Goal: Check status

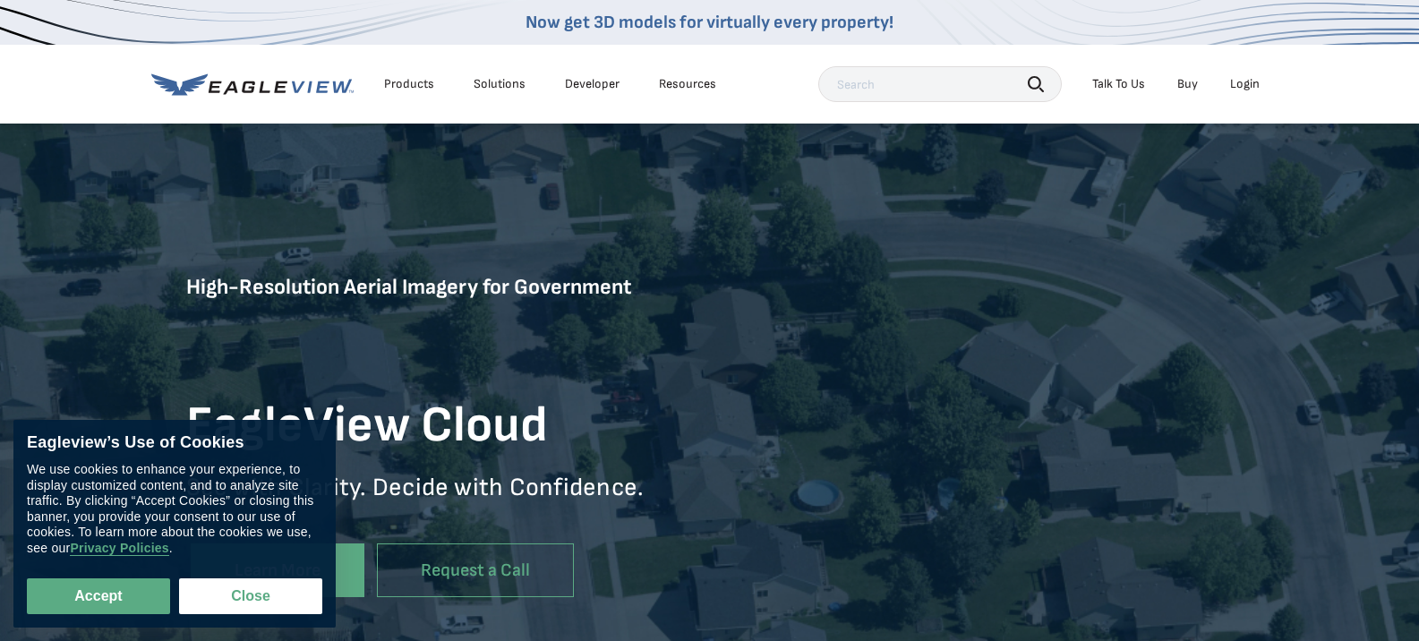
click at [1235, 81] on div "Login" at bounding box center [1245, 84] width 30 height 16
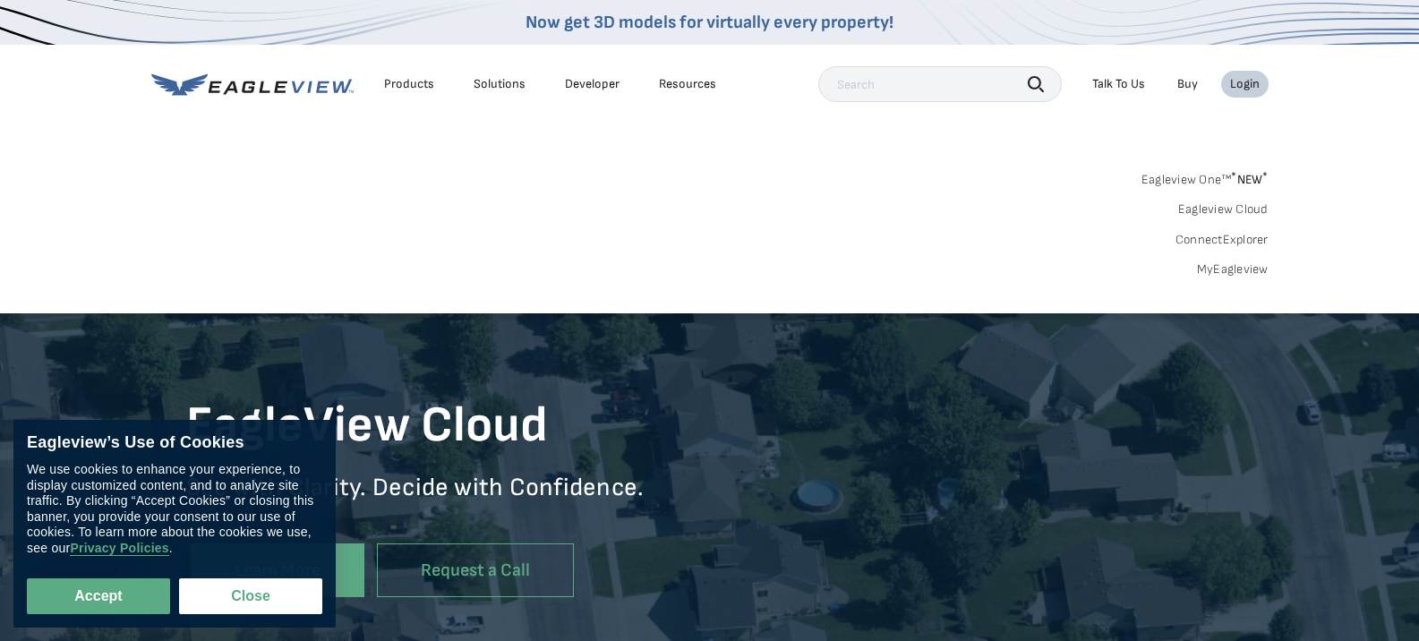
click at [1239, 264] on link "MyEagleview" at bounding box center [1233, 269] width 72 height 16
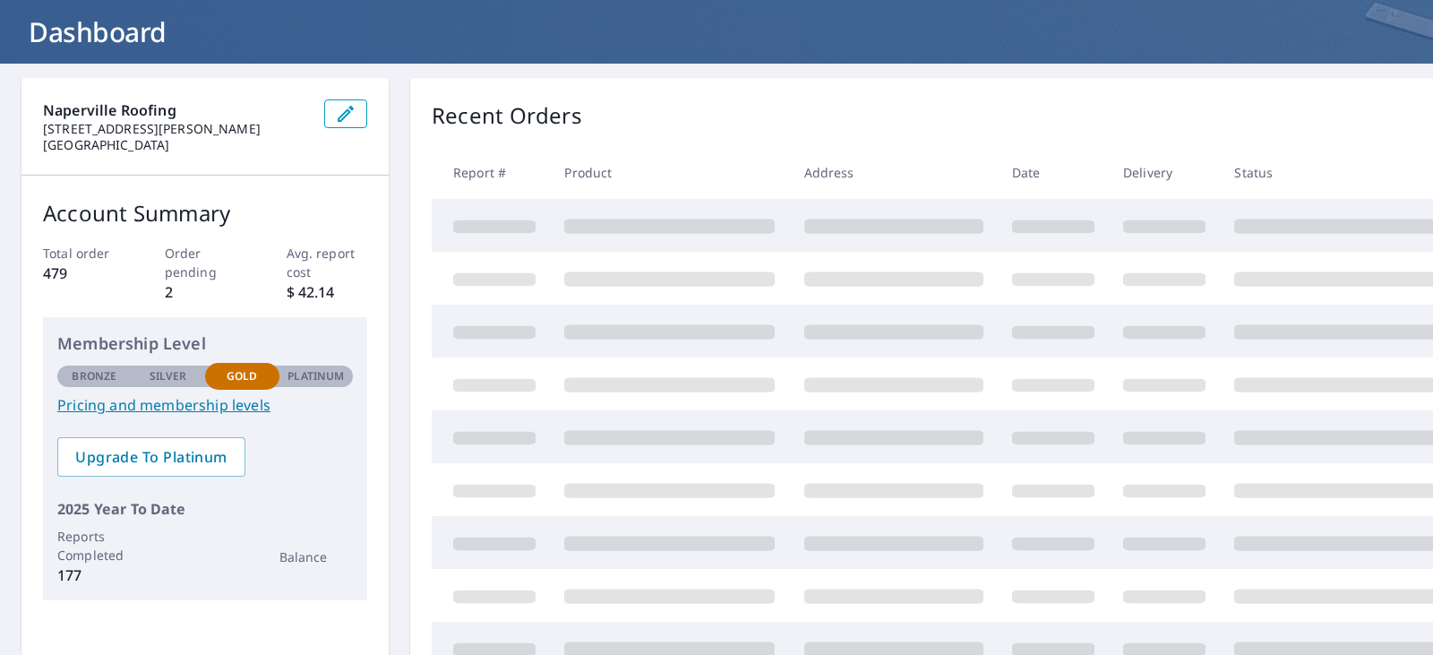
scroll to position [103, 0]
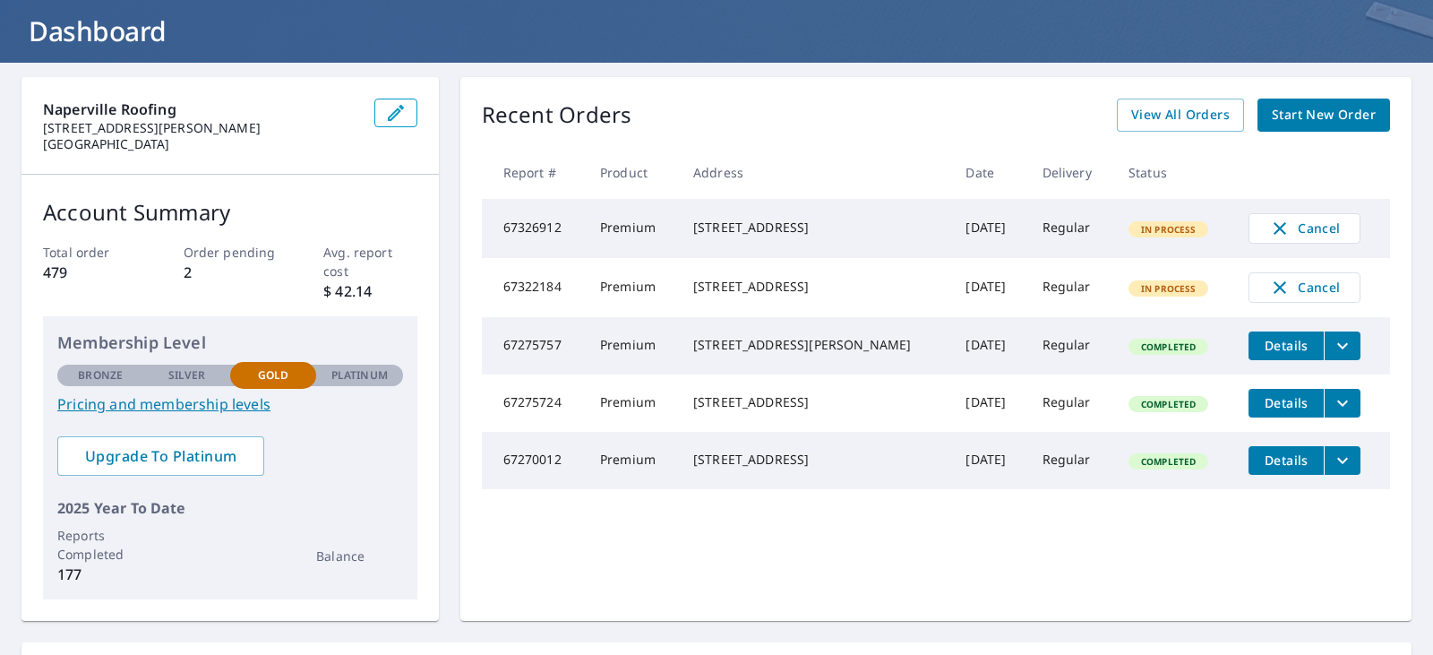
click at [1332, 356] on icon "filesDropdownBtn-67275757" at bounding box center [1342, 345] width 21 height 21
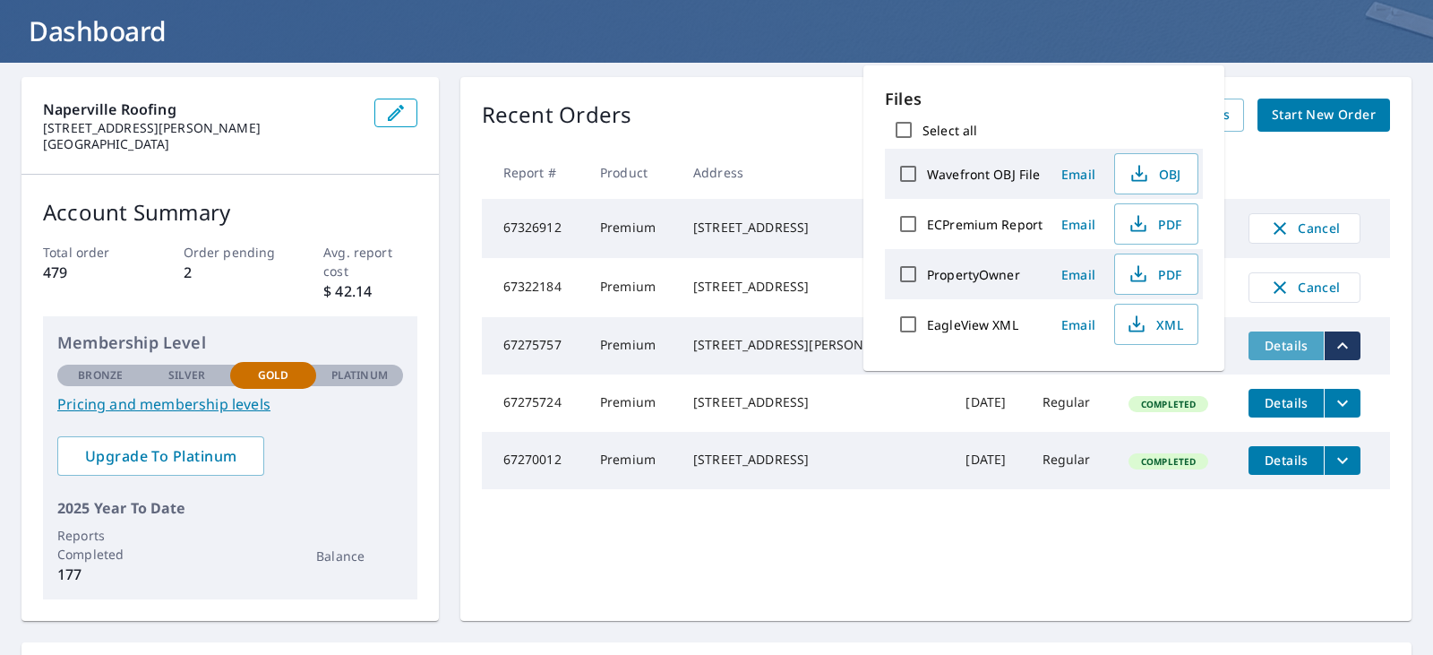
click at [1272, 352] on span "Details" at bounding box center [1286, 345] width 54 height 17
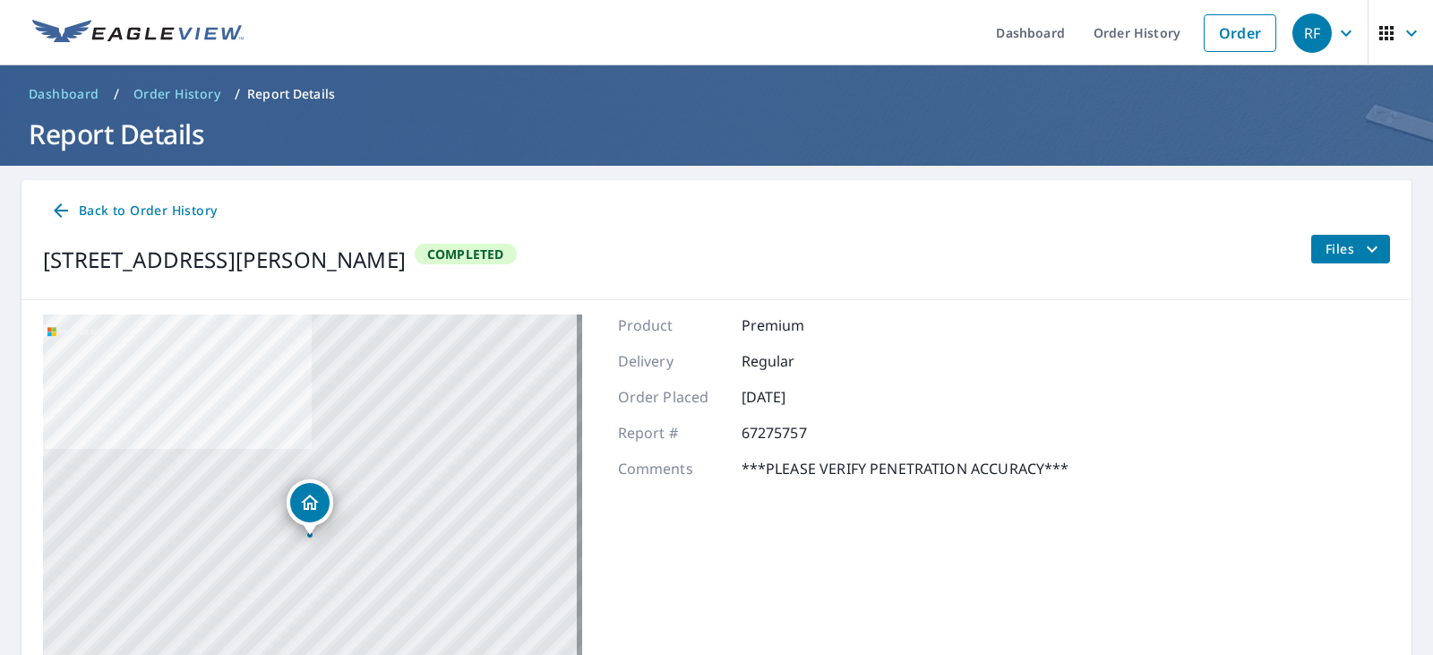
click at [243, 253] on div "[STREET_ADDRESS][PERSON_NAME]" at bounding box center [224, 260] width 363 height 32
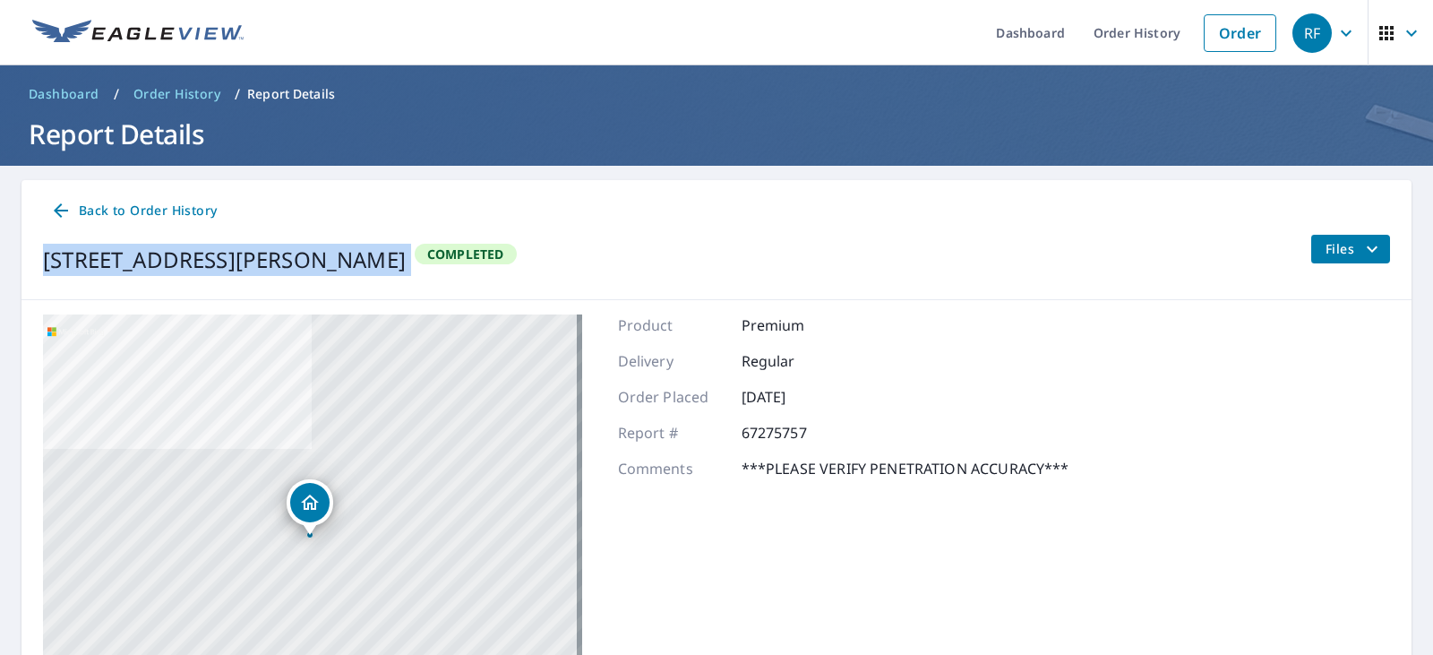
click at [243, 253] on div "[STREET_ADDRESS][PERSON_NAME]" at bounding box center [224, 260] width 363 height 32
copy div "[STREET_ADDRESS][PERSON_NAME]"
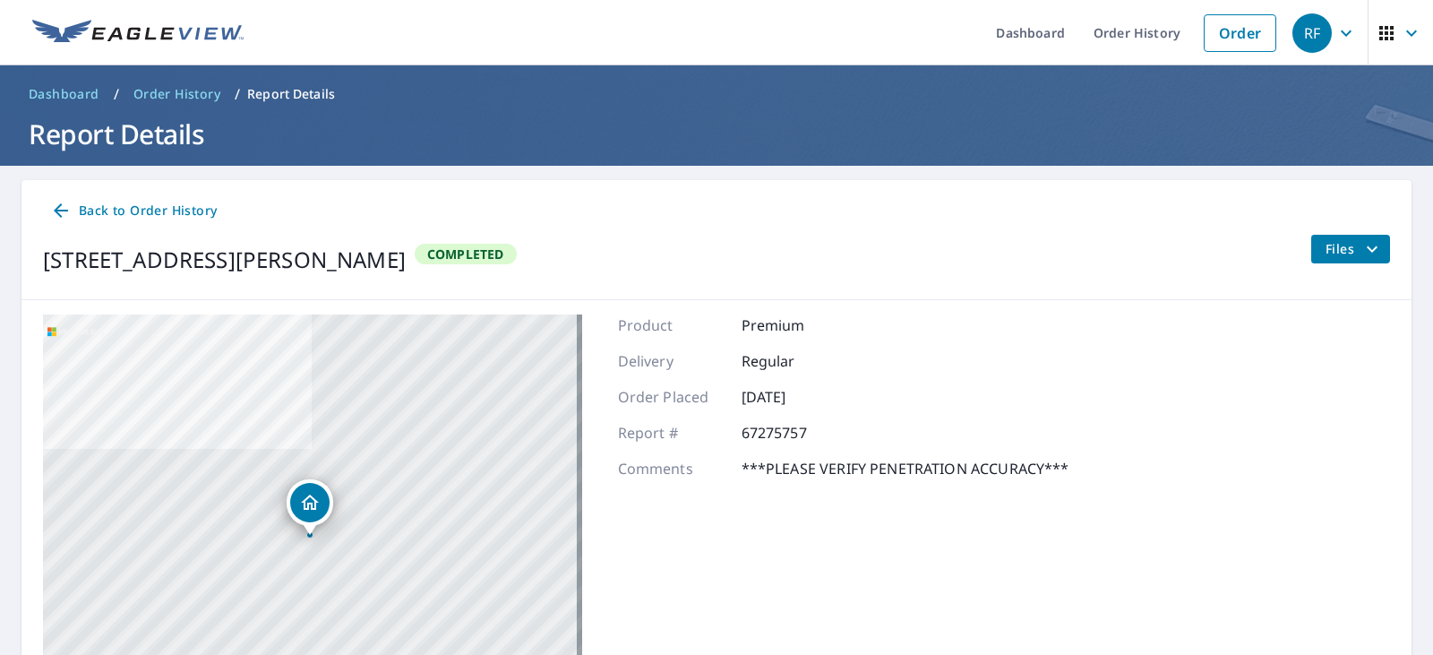
click at [39, 219] on div "Back to Order History [STREET_ADDRESS][PERSON_NAME] Completed Files" at bounding box center [716, 240] width 1390 height 120
click at [64, 216] on icon at bounding box center [60, 210] width 21 height 21
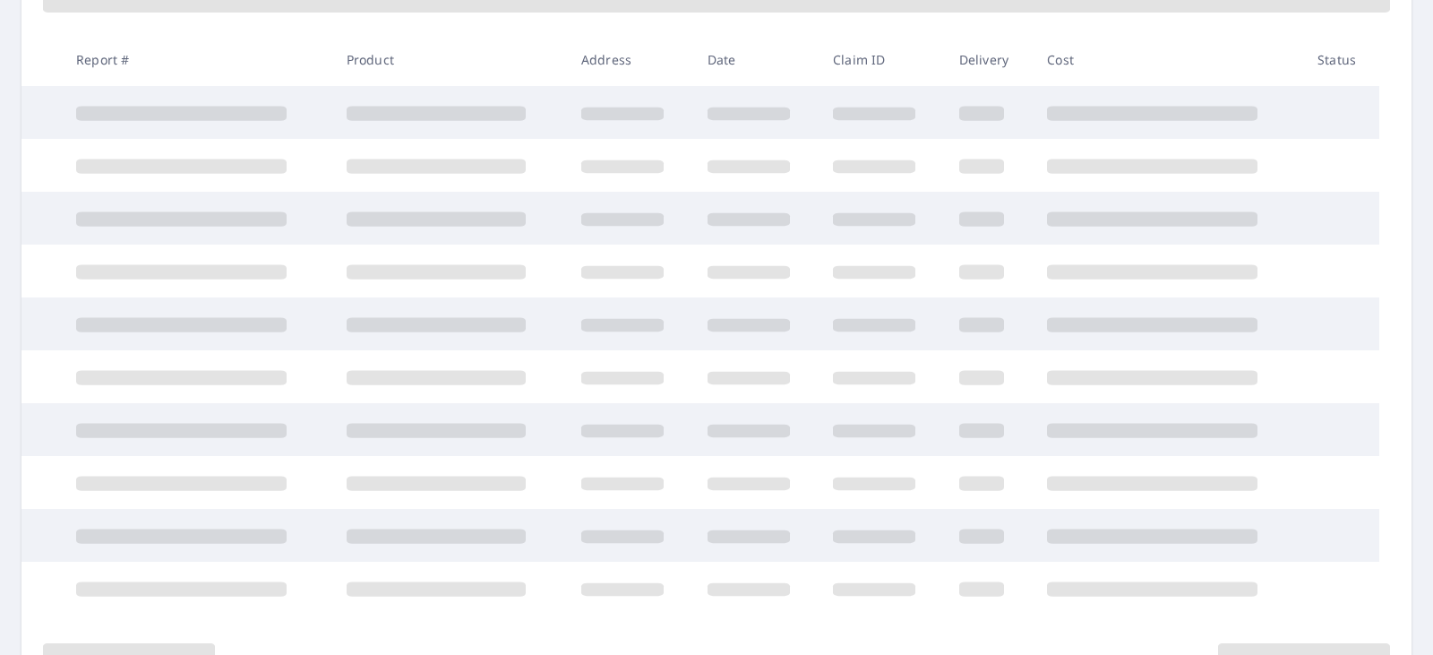
scroll to position [292, 0]
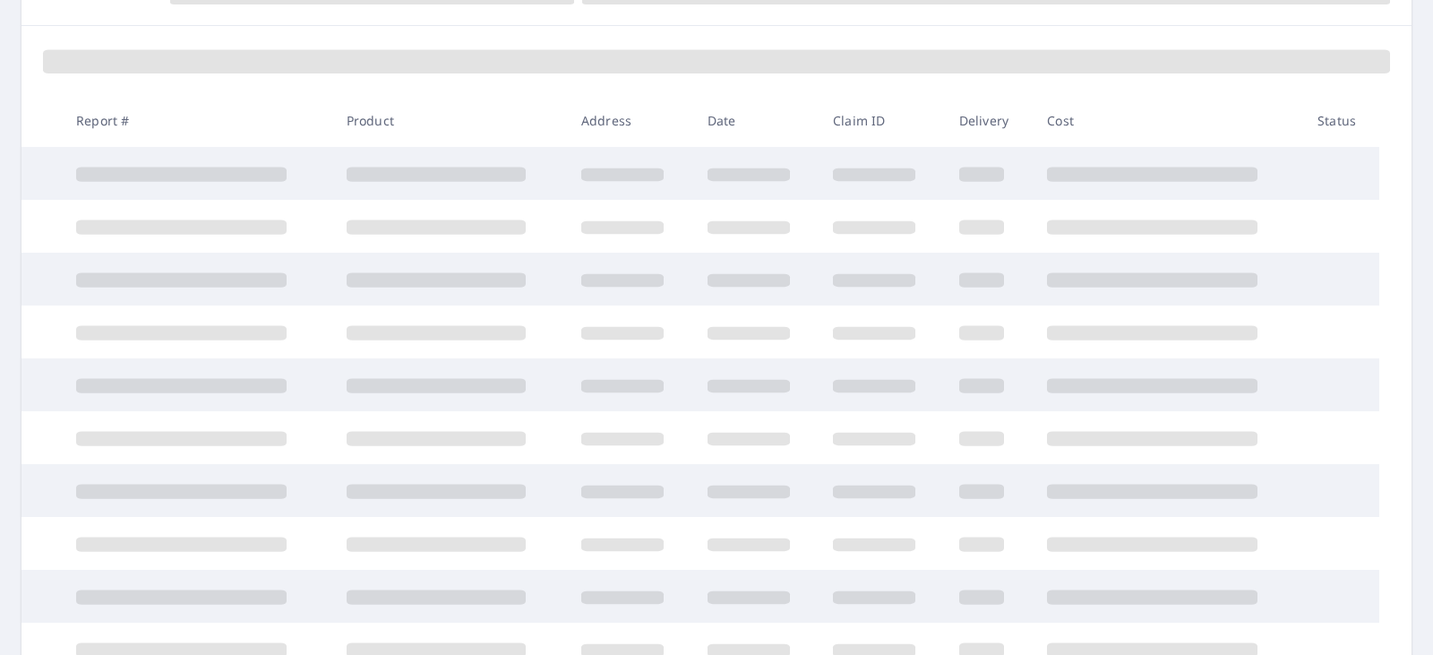
scroll to position [236, 0]
